Goal: Check status: Check status

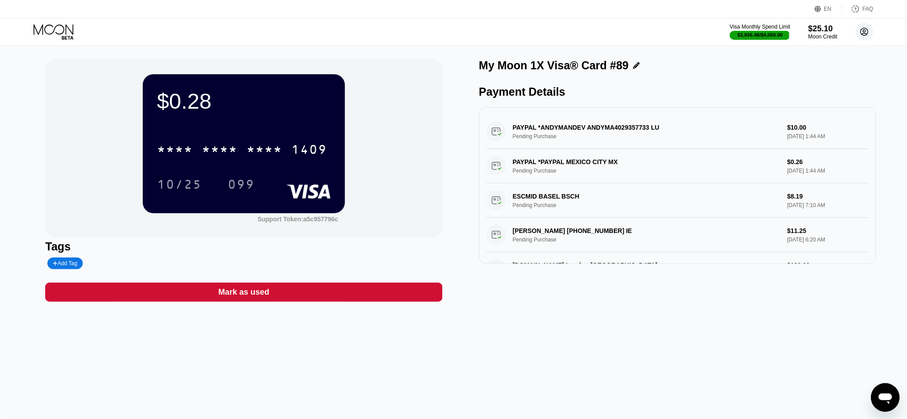
click at [860, 27] on circle at bounding box center [865, 32] width 18 height 18
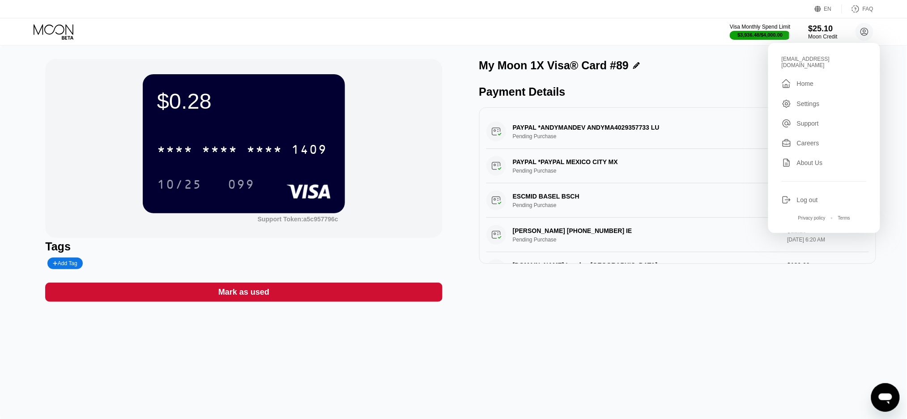
click at [801, 80] on div "Home" at bounding box center [805, 83] width 17 height 7
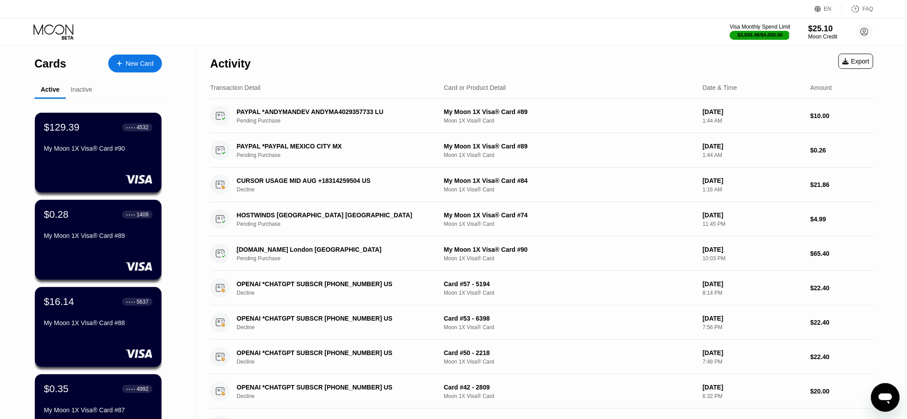
click at [107, 148] on div "My Moon 1X Visa® Card #90" at bounding box center [98, 148] width 109 height 7
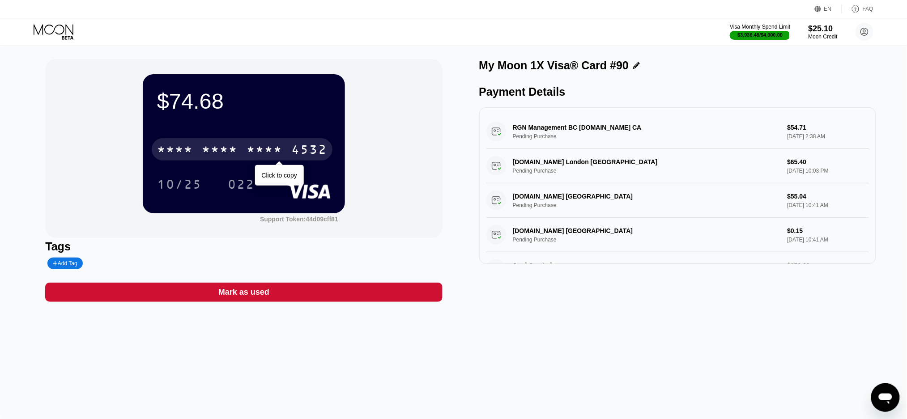
click at [259, 151] on div "* * * *" at bounding box center [265, 151] width 36 height 14
